Goal: Task Accomplishment & Management: Manage account settings

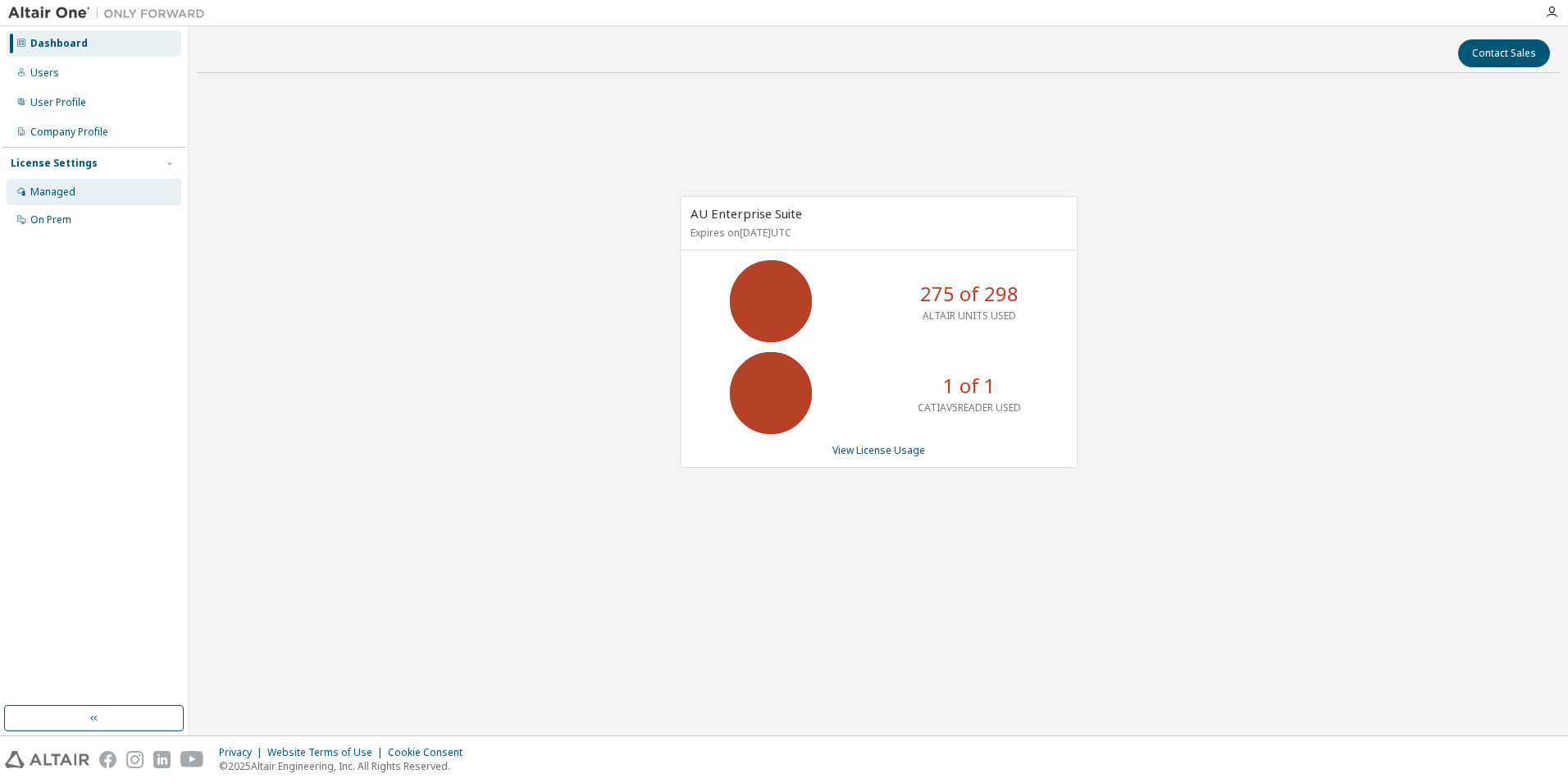
click at [78, 192] on div "Managed" at bounding box center [94, 191] width 175 height 26
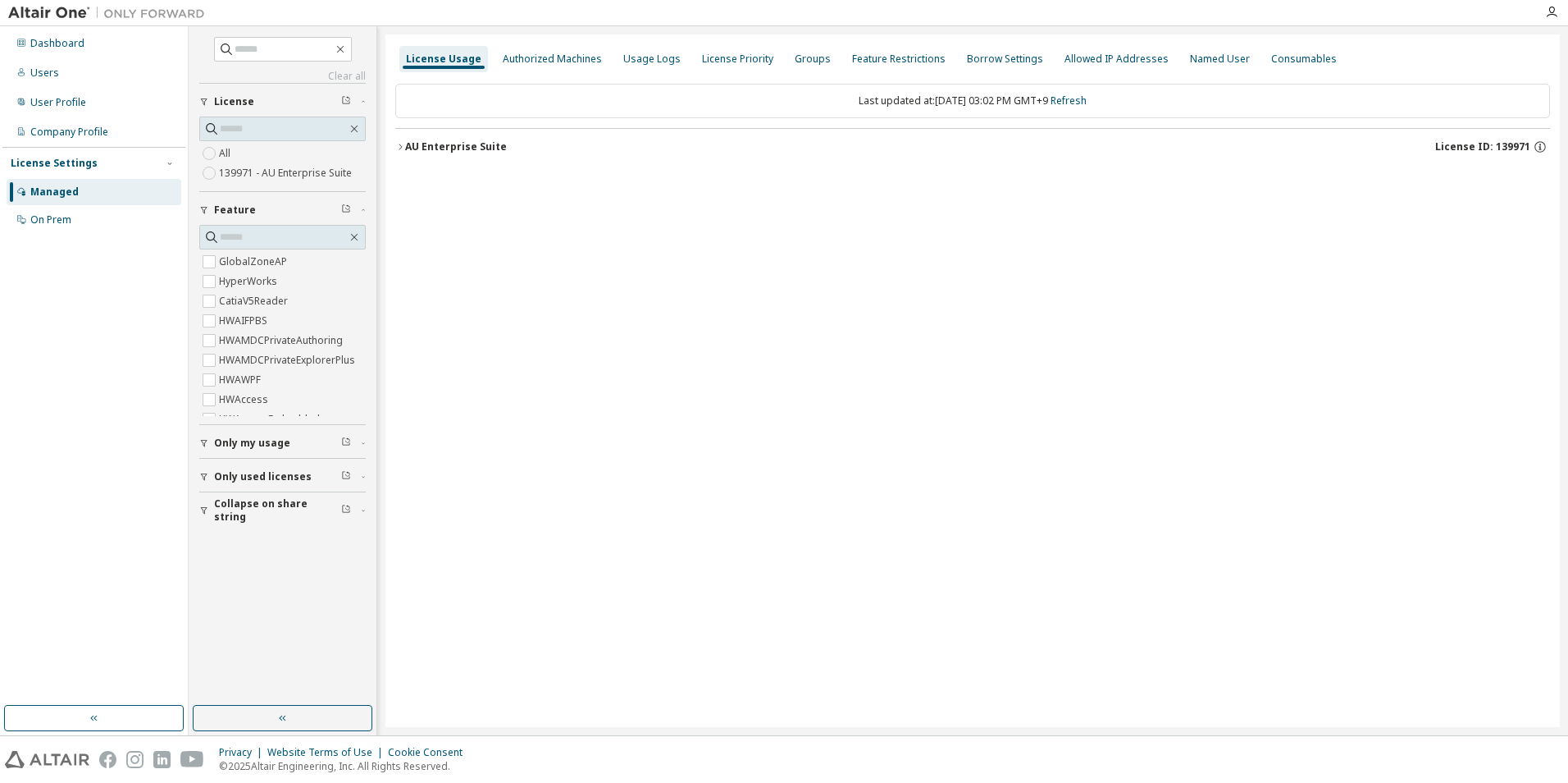
click at [397, 145] on icon "button" at bounding box center [400, 147] width 10 height 10
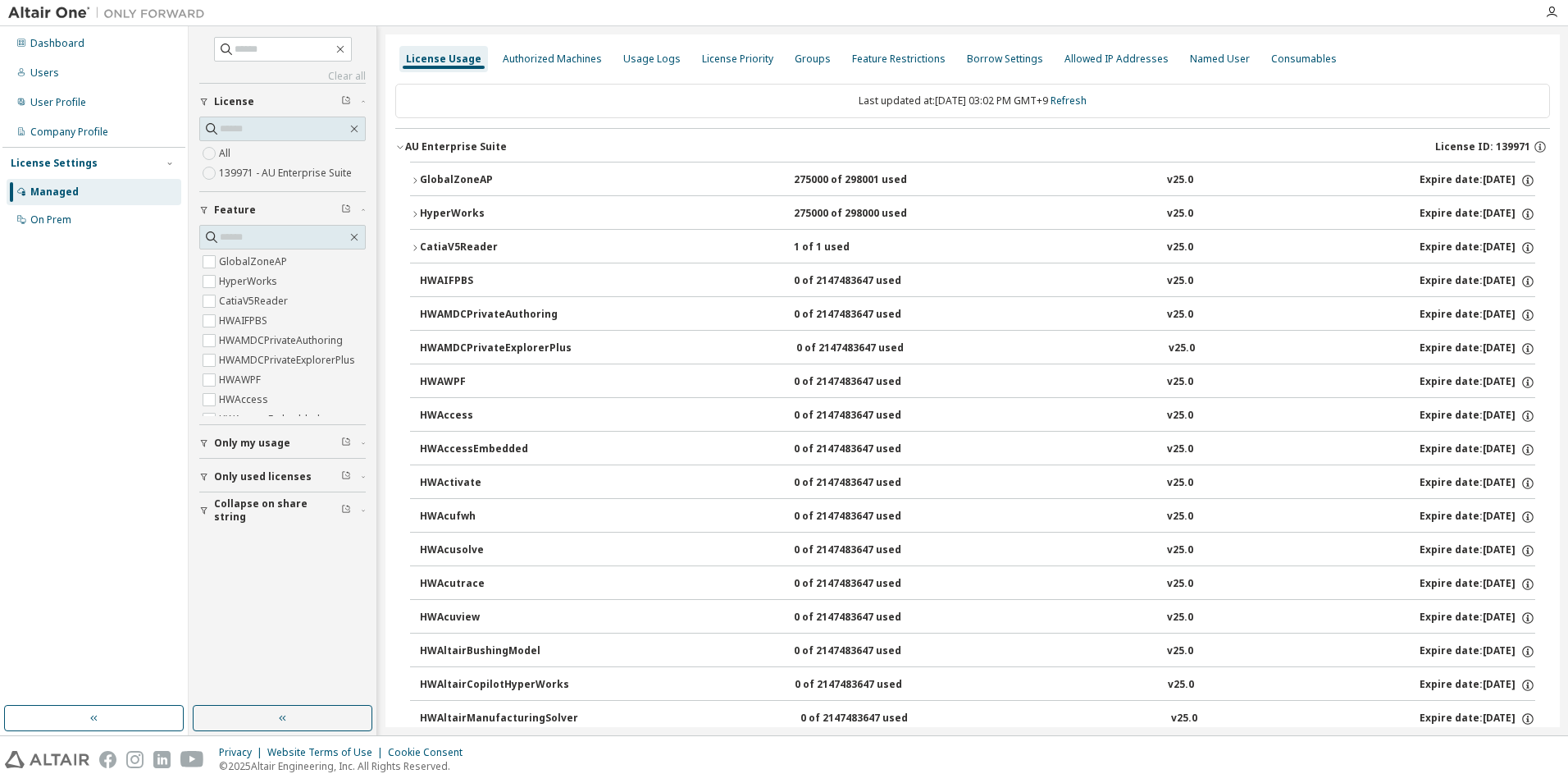
click at [410, 248] on icon "button" at bounding box center [415, 248] width 10 height 10
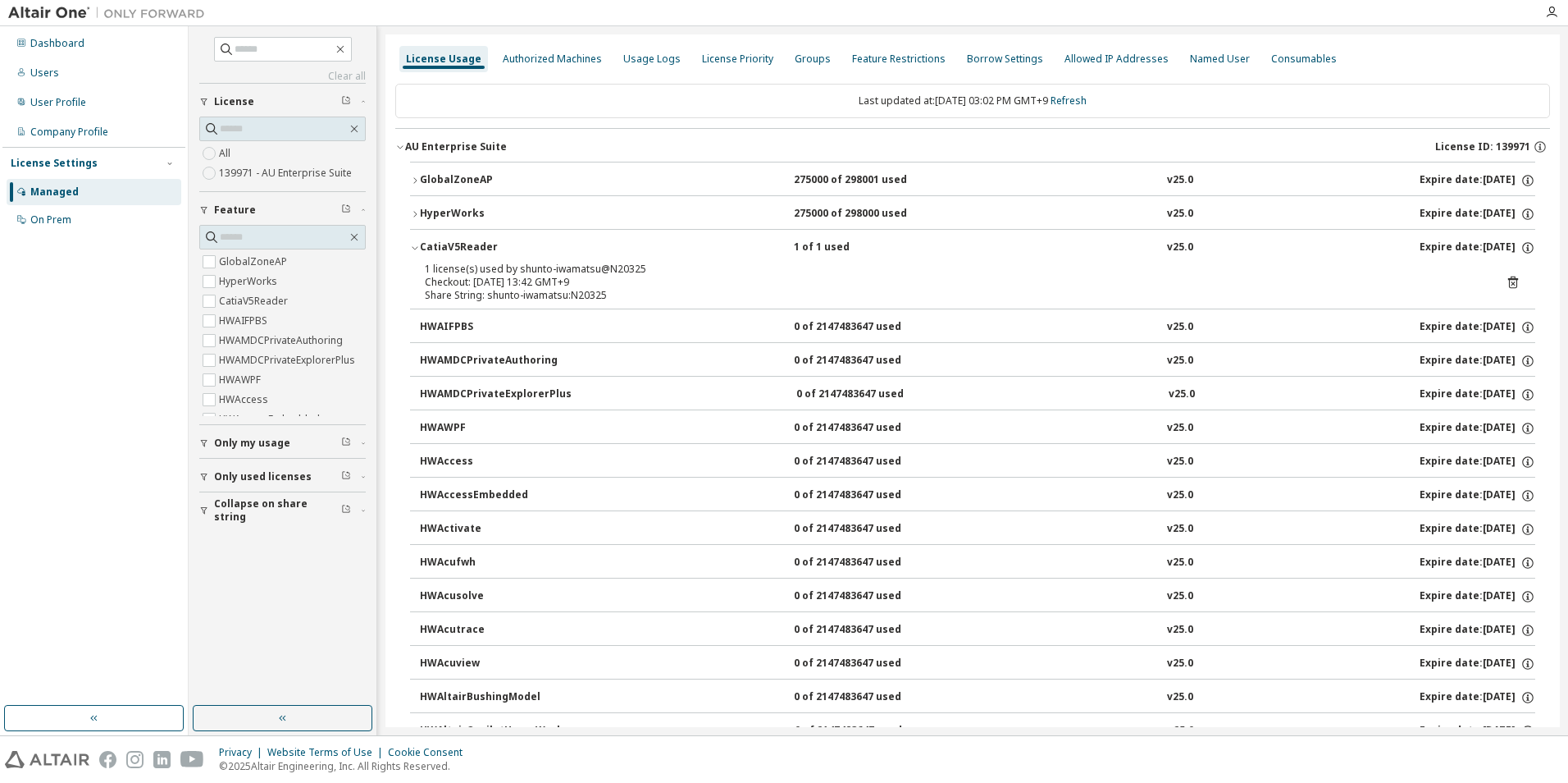
click at [1496, 282] on div "1 license(s) used by shunto-iwamatsu@N20325 Checkout: 2025-09-05 13:42 GMT+9 Sh…" at bounding box center [973, 281] width 1096 height 39
click at [1508, 281] on icon at bounding box center [1512, 283] width 10 height 13
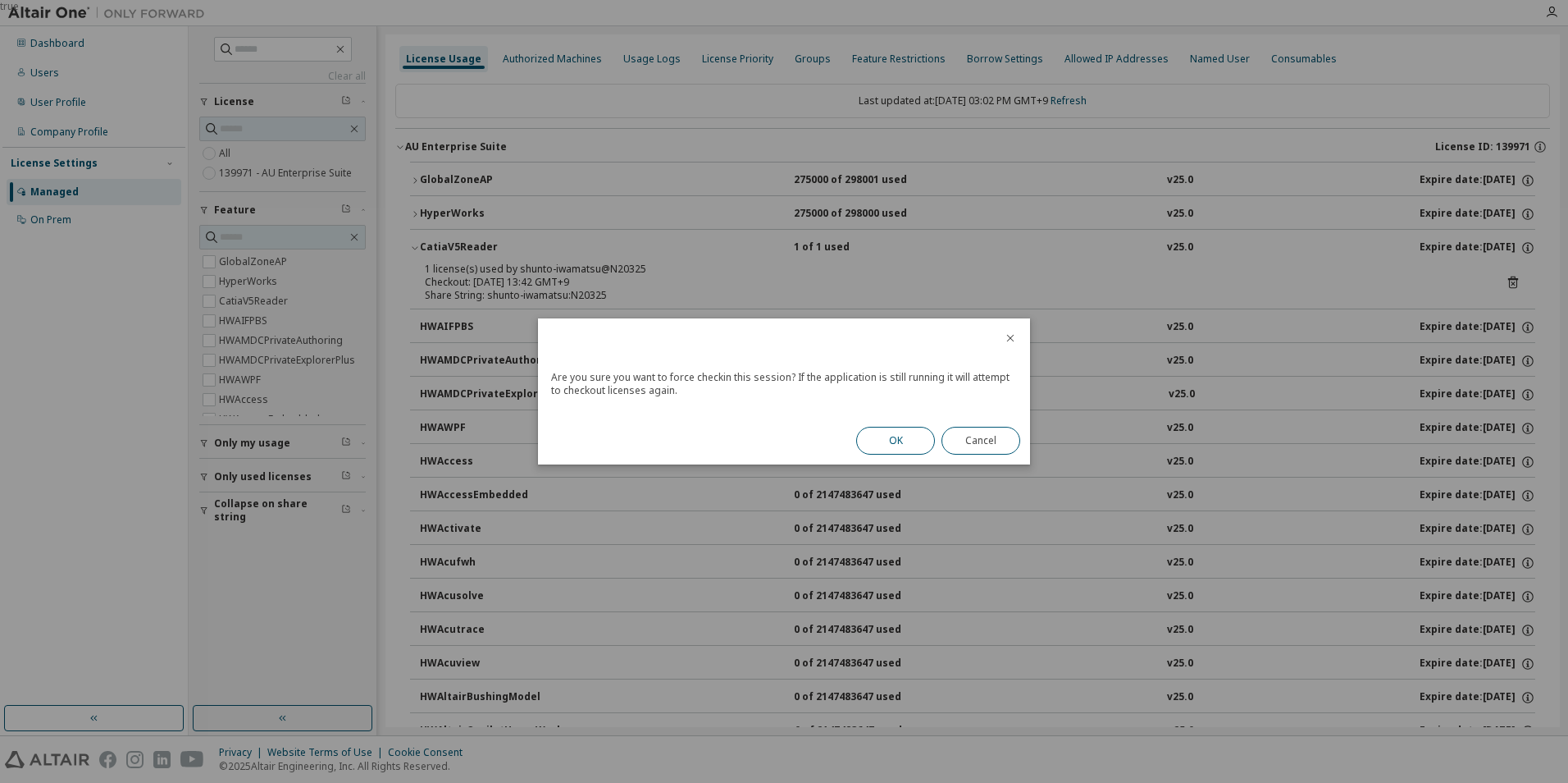
click at [905, 436] on button "OK" at bounding box center [895, 441] width 79 height 28
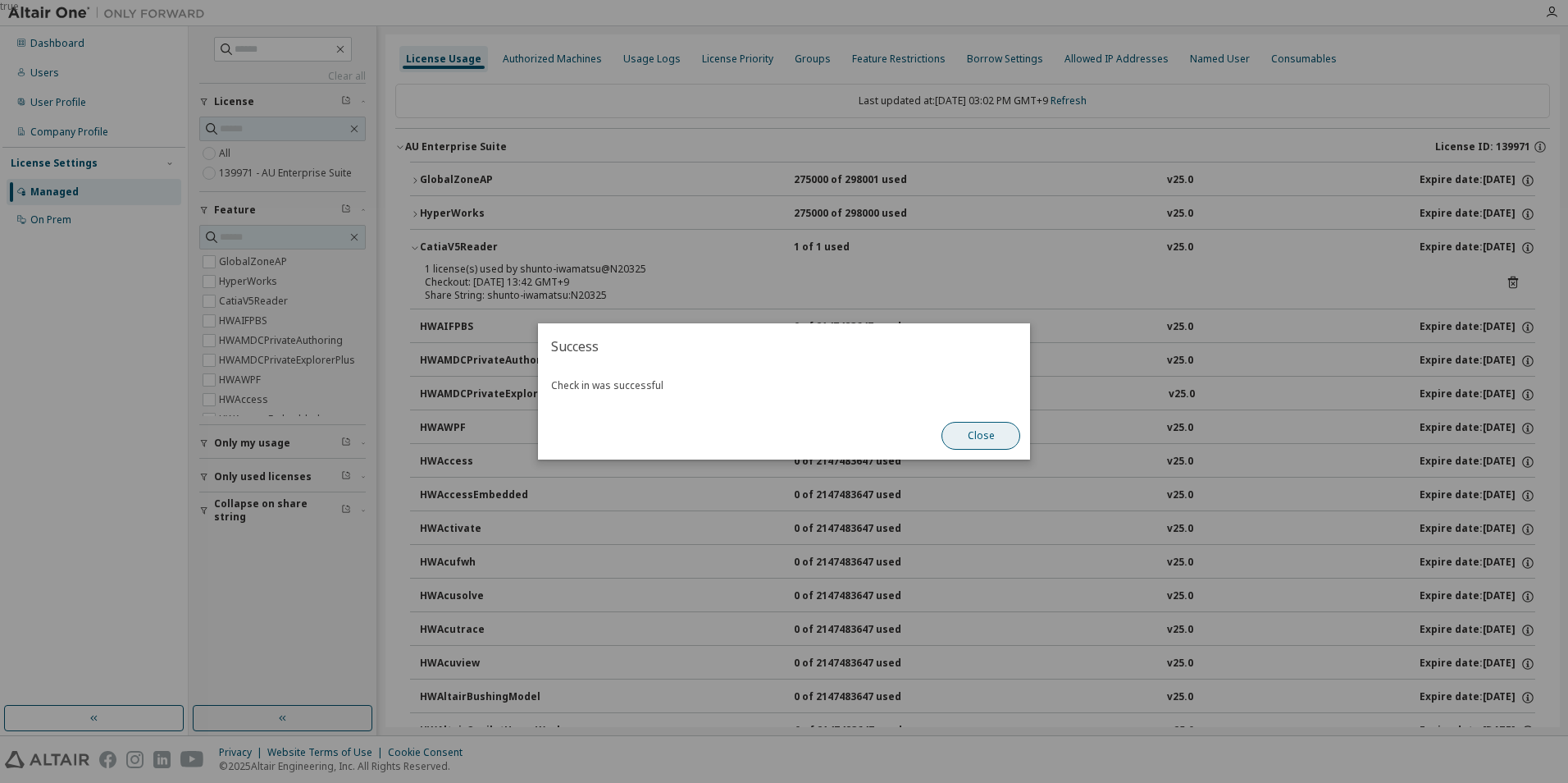
click at [976, 433] on button "Close" at bounding box center [980, 435] width 79 height 28
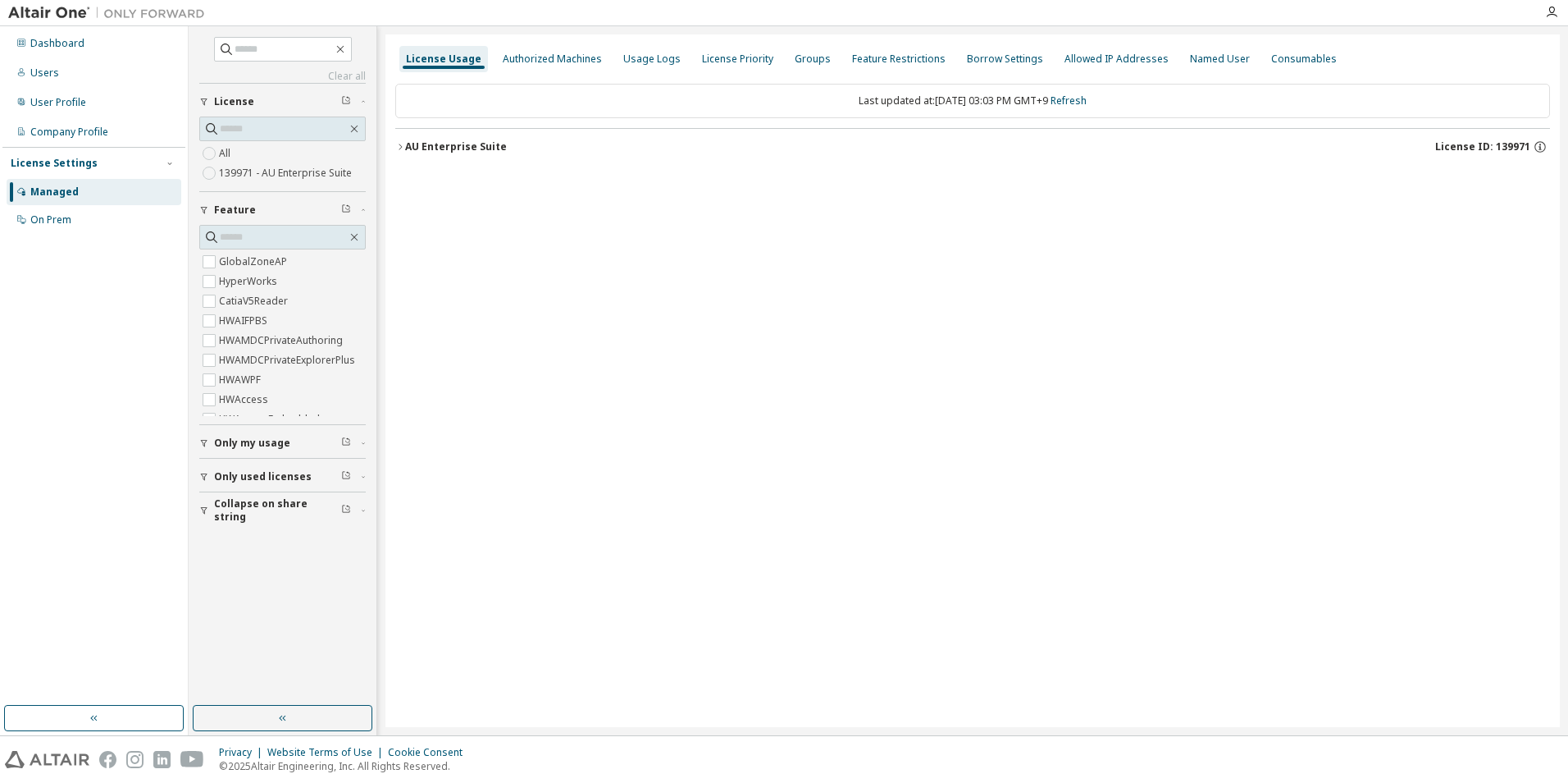
drag, startPoint x: 400, startPoint y: 147, endPoint x: 420, endPoint y: 170, distance: 30.5
click at [402, 147] on icon "button" at bounding box center [400, 147] width 10 height 10
